Goal: Information Seeking & Learning: Learn about a topic

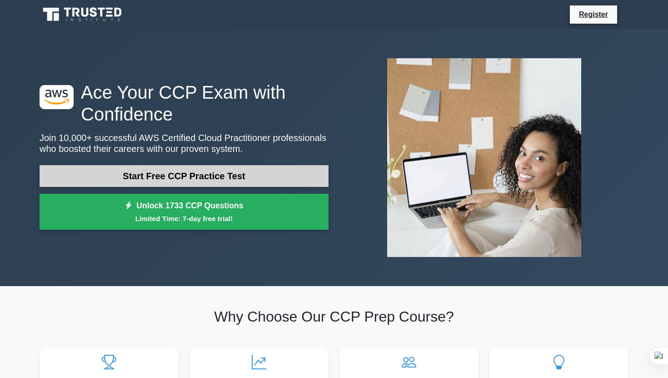
click at [220, 184] on link "Start Free CCP Practice Test" at bounding box center [184, 176] width 289 height 22
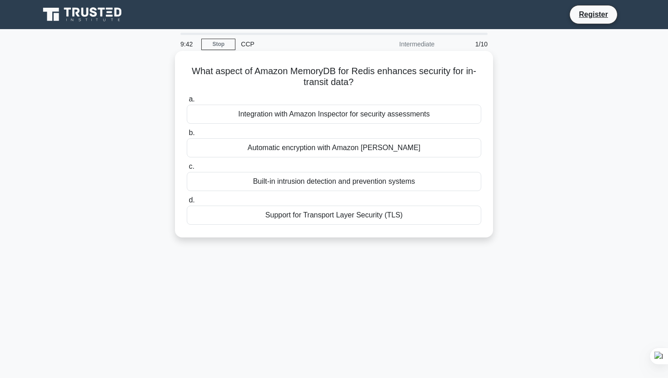
click at [284, 214] on div "Support for Transport Layer Security (TLS)" at bounding box center [334, 214] width 294 height 19
click at [187, 203] on input "d. Support for Transport Layer Security (TLS)" at bounding box center [187, 200] width 0 height 6
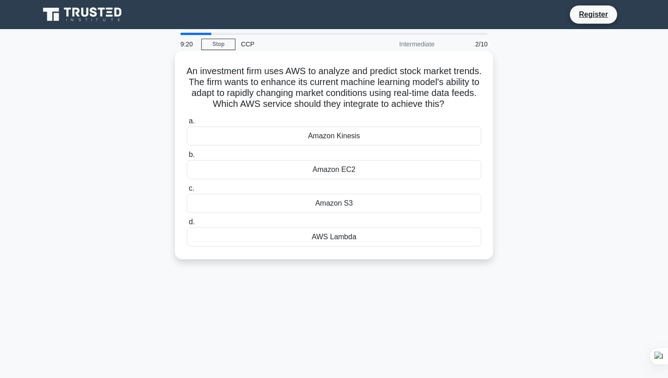
click at [334, 134] on div "Amazon Kinesis" at bounding box center [334, 135] width 294 height 19
click at [187, 124] on input "a. Amazon Kinesis" at bounding box center [187, 121] width 0 height 6
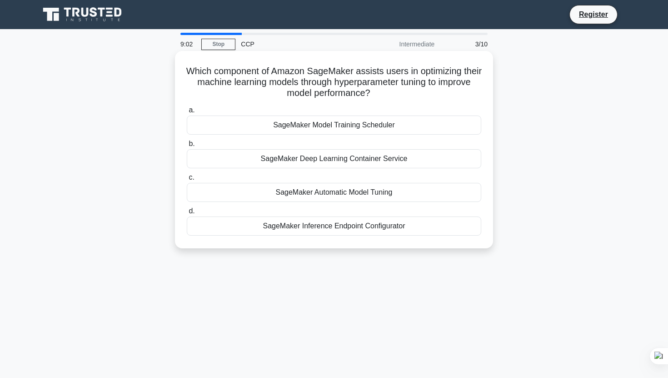
click at [343, 126] on div "SageMaker Model Training Scheduler" at bounding box center [334, 124] width 294 height 19
click at [187, 113] on input "a. SageMaker Model Training Scheduler" at bounding box center [187, 110] width 0 height 6
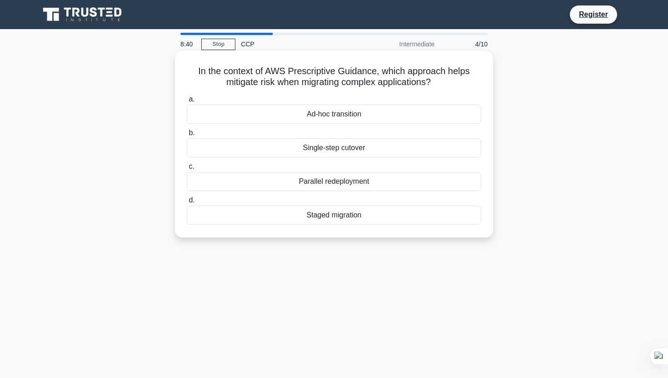
click at [340, 214] on div "Staged migration" at bounding box center [334, 214] width 294 height 19
click at [187, 203] on input "d. Staged migration" at bounding box center [187, 200] width 0 height 6
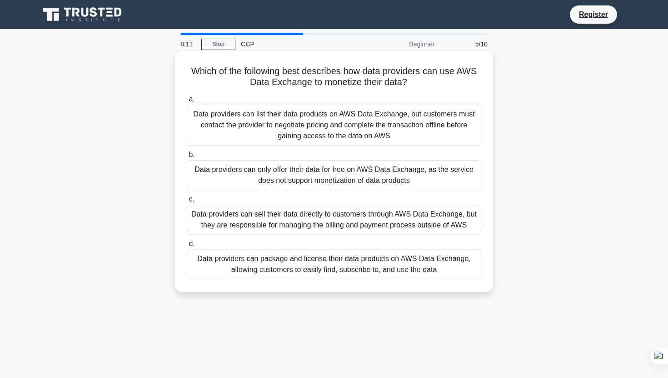
click at [274, 268] on div "Data providers can package and license their data products on AWS Data Exchange…" at bounding box center [334, 264] width 294 height 30
click at [187, 247] on input "d. Data providers can package and license their data products on AWS Data Excha…" at bounding box center [187, 244] width 0 height 6
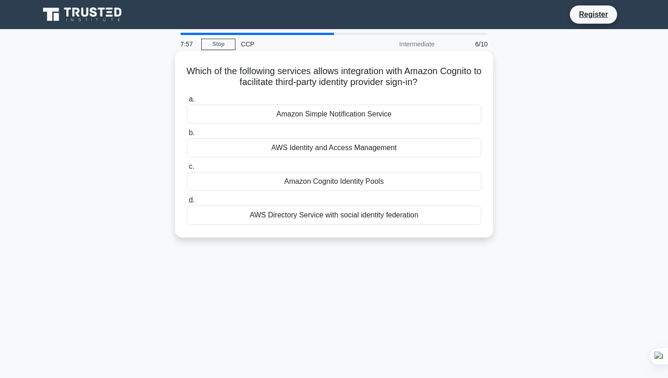
click at [334, 182] on div "Amazon Cognito Identity Pools" at bounding box center [334, 181] width 294 height 19
click at [187, 169] on input "c. Amazon Cognito Identity Pools" at bounding box center [187, 167] width 0 height 6
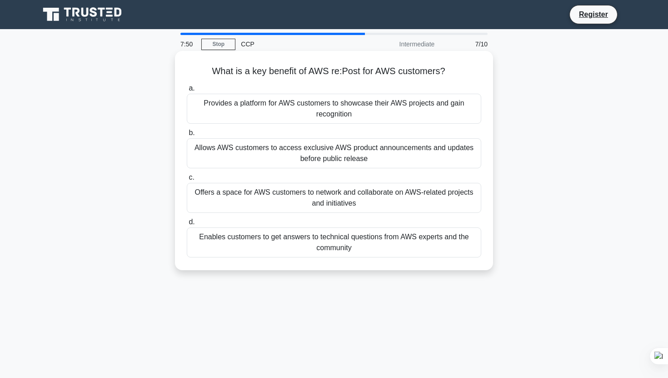
click at [317, 205] on div "Offers a space for AWS customers to network and collaborate on AWS-related proj…" at bounding box center [334, 198] width 294 height 30
click at [187, 180] on input "c. Offers a space for AWS customers to network and collaborate on AWS-related p…" at bounding box center [187, 177] width 0 height 6
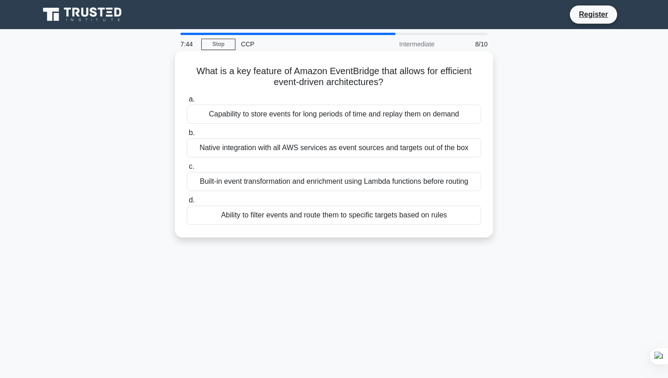
click at [351, 142] on div "Native integration with all AWS services as event sources and targets out of th…" at bounding box center [334, 147] width 294 height 19
click at [187, 136] on input "b. Native integration with all AWS services as event sources and targets out of…" at bounding box center [187, 133] width 0 height 6
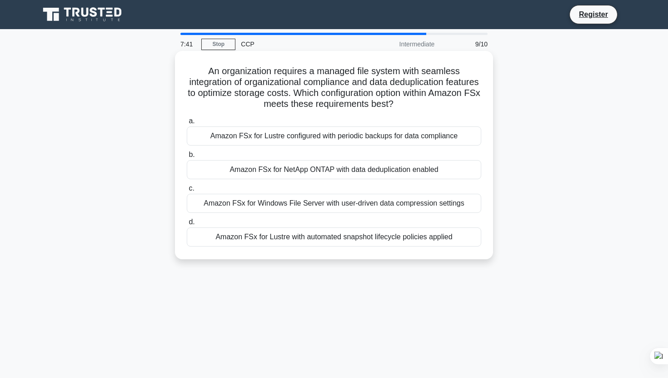
click at [335, 209] on div "Amazon FSx for Windows File Server with user-driven data compression settings" at bounding box center [334, 203] width 294 height 19
click at [187, 191] on input "c. Amazon FSx for Windows File Server with user-driven data compression settings" at bounding box center [187, 188] width 0 height 6
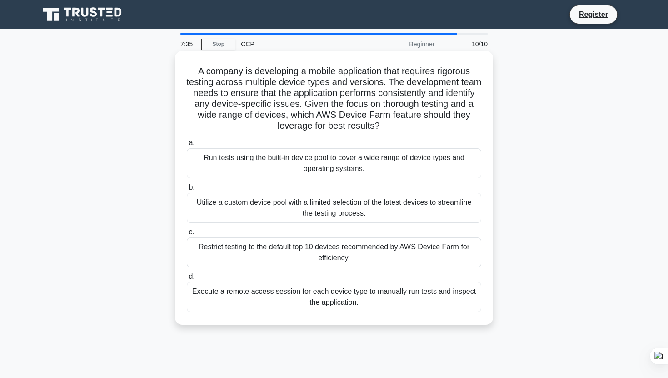
click at [334, 244] on div "Restrict testing to the default top 10 devices recommended by AWS Device Farm f…" at bounding box center [334, 252] width 294 height 30
click at [187, 235] on input "c. Restrict testing to the default top 10 devices recommended by AWS Device Far…" at bounding box center [187, 232] width 0 height 6
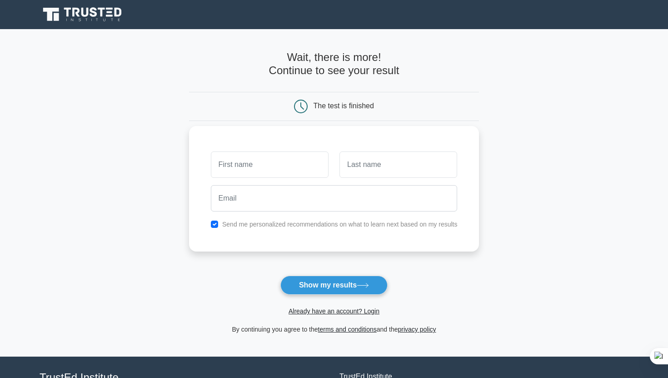
drag, startPoint x: 324, startPoint y: 252, endPoint x: 293, endPoint y: 252, distance: 31.8
click at [293, 252] on form "Wait, there is more! Continue to see your result The test is finished and the" at bounding box center [334, 193] width 290 height 284
click at [216, 224] on input "checkbox" at bounding box center [214, 223] width 7 height 7
checkbox input "false"
click at [255, 174] on input "text" at bounding box center [270, 164] width 118 height 26
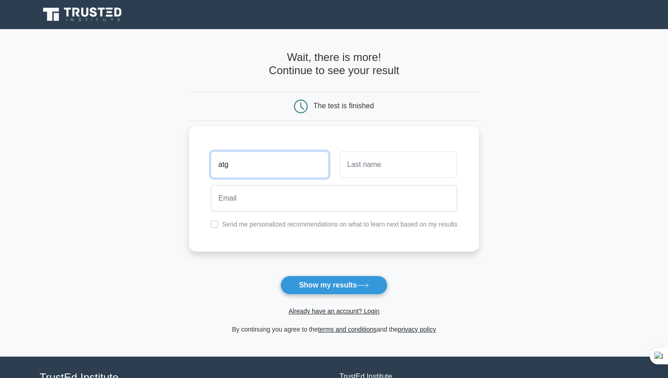
type input "atg"
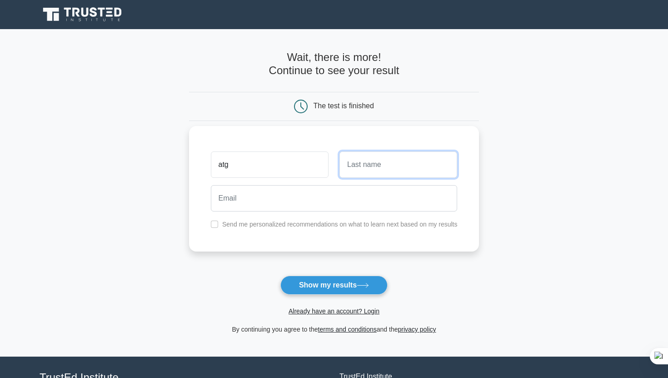
click at [364, 162] on input "text" at bounding box center [398, 164] width 118 height 26
type input "pp"
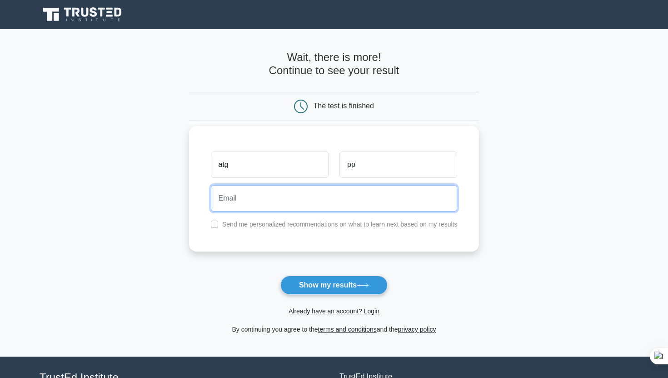
click at [355, 185] on input "email" at bounding box center [334, 198] width 247 height 26
type input "atharvapudale608@gmail.com"
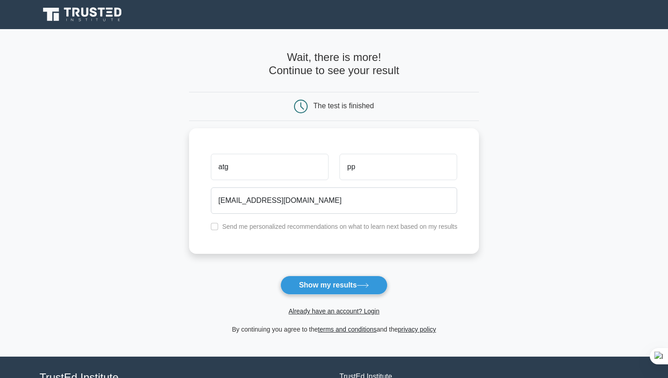
click at [349, 275] on form "Wait, there is more! Continue to see your result The test is finished atg pp" at bounding box center [334, 193] width 290 height 284
click at [349, 277] on button "Show my results" at bounding box center [333, 284] width 107 height 19
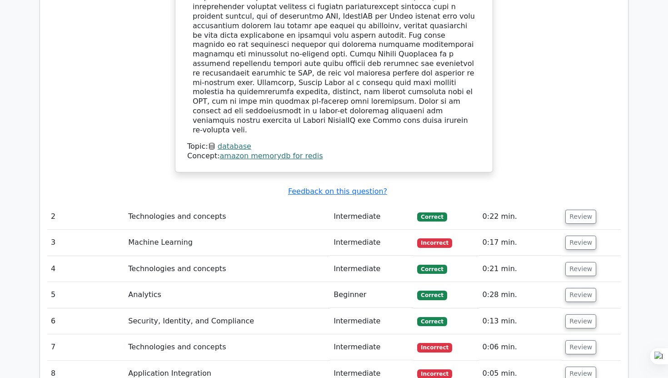
scroll to position [1043, 0]
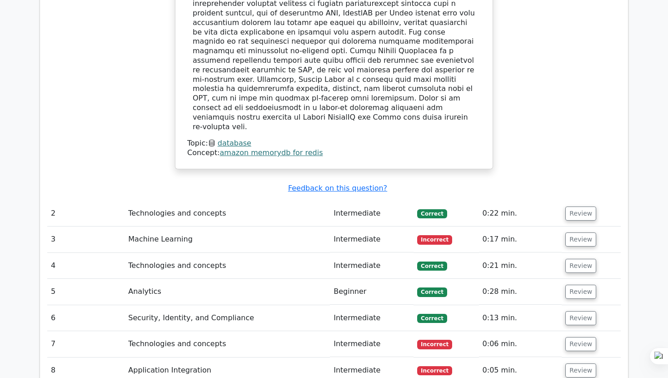
click at [257, 226] on td "Machine Learning" at bounding box center [226, 239] width 205 height 26
click at [416, 226] on td "Incorrect" at bounding box center [445, 239] width 65 height 26
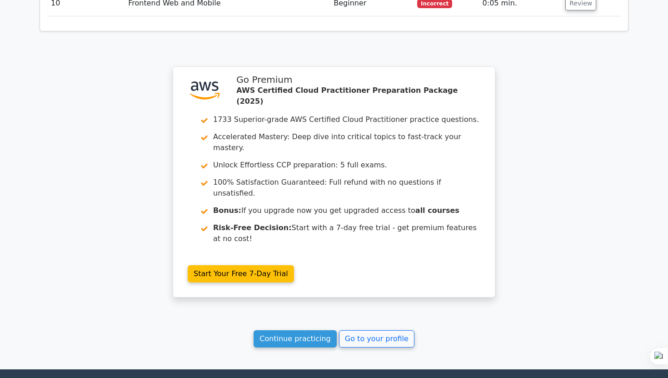
scroll to position [1454, 0]
